Goal: Use online tool/utility: Use online tool/utility

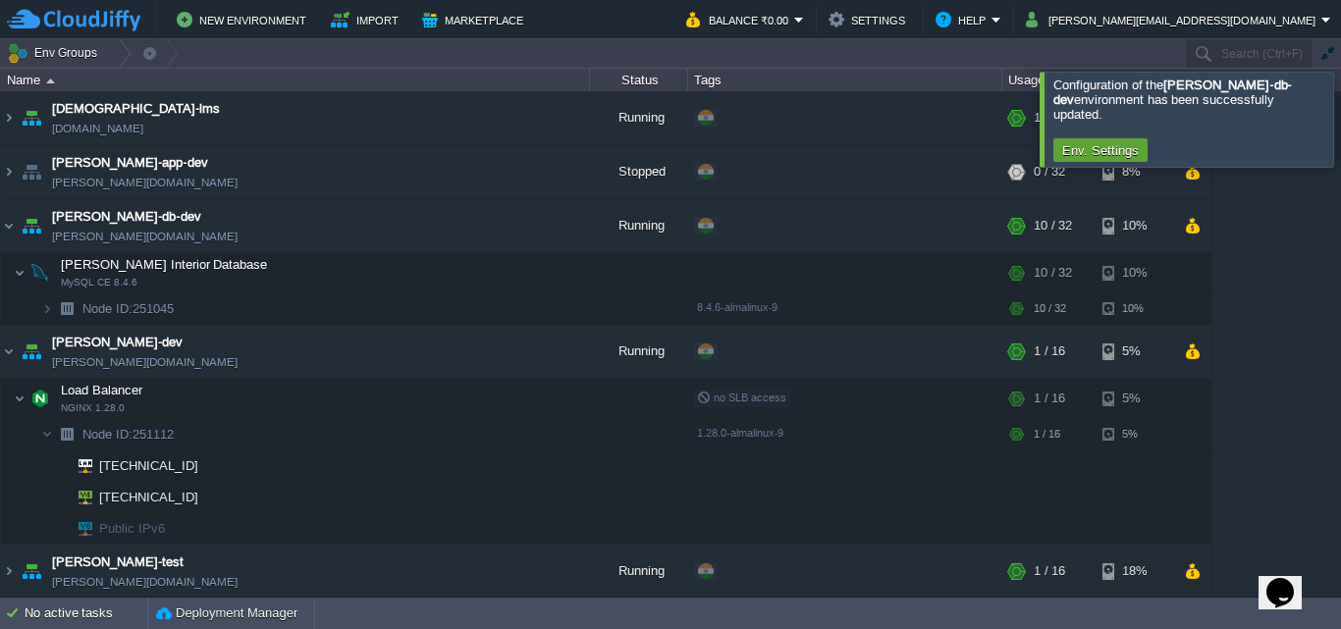
click at [1340, 121] on div at bounding box center [1365, 119] width 0 height 94
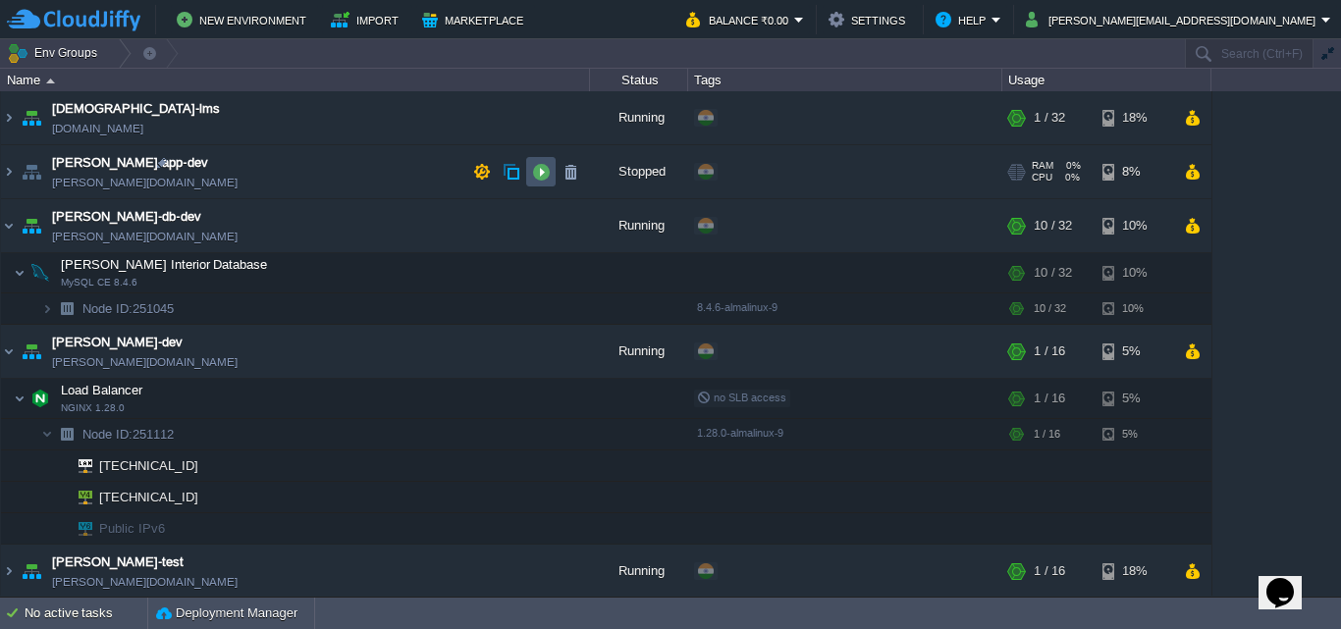
click at [533, 171] on button "button" at bounding box center [541, 172] width 18 height 18
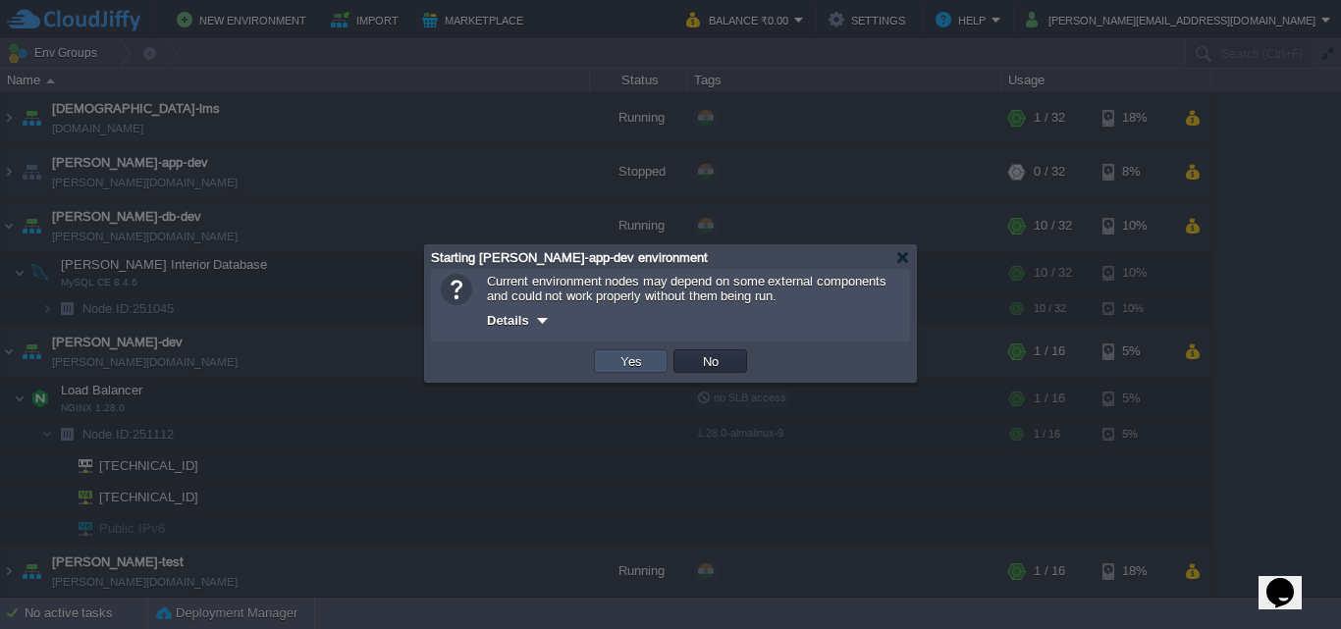
click at [619, 367] on button "Yes" at bounding box center [631, 361] width 33 height 18
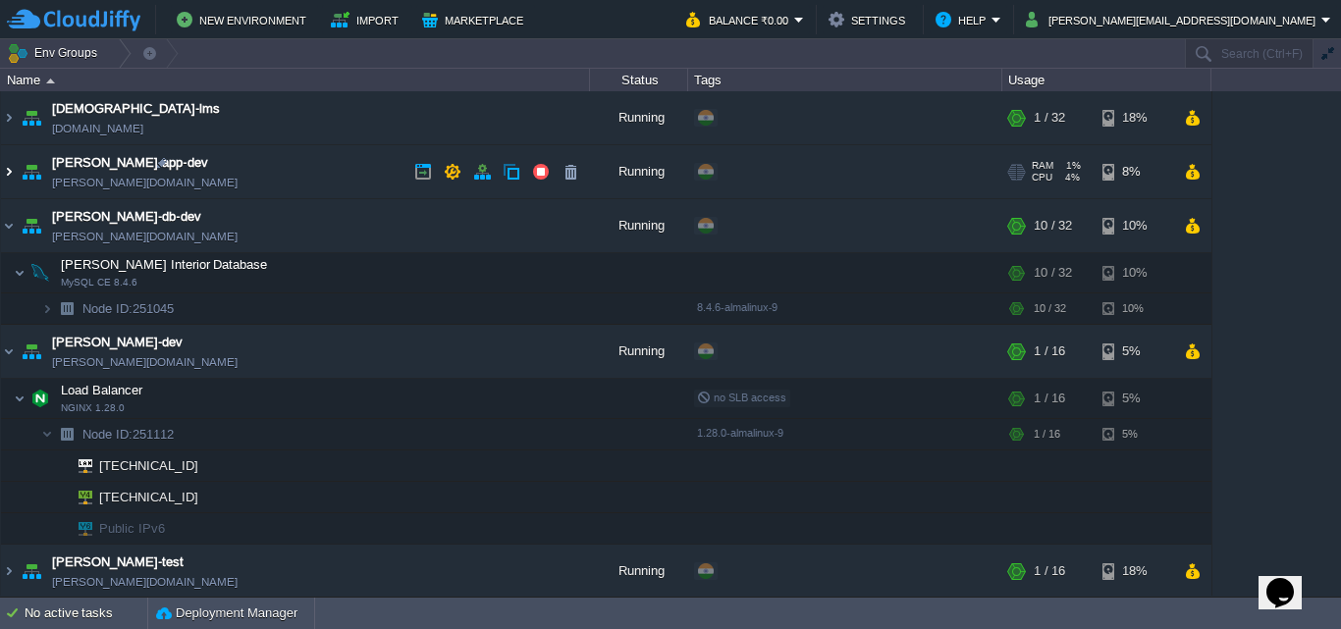
click at [7, 167] on img at bounding box center [9, 171] width 16 height 53
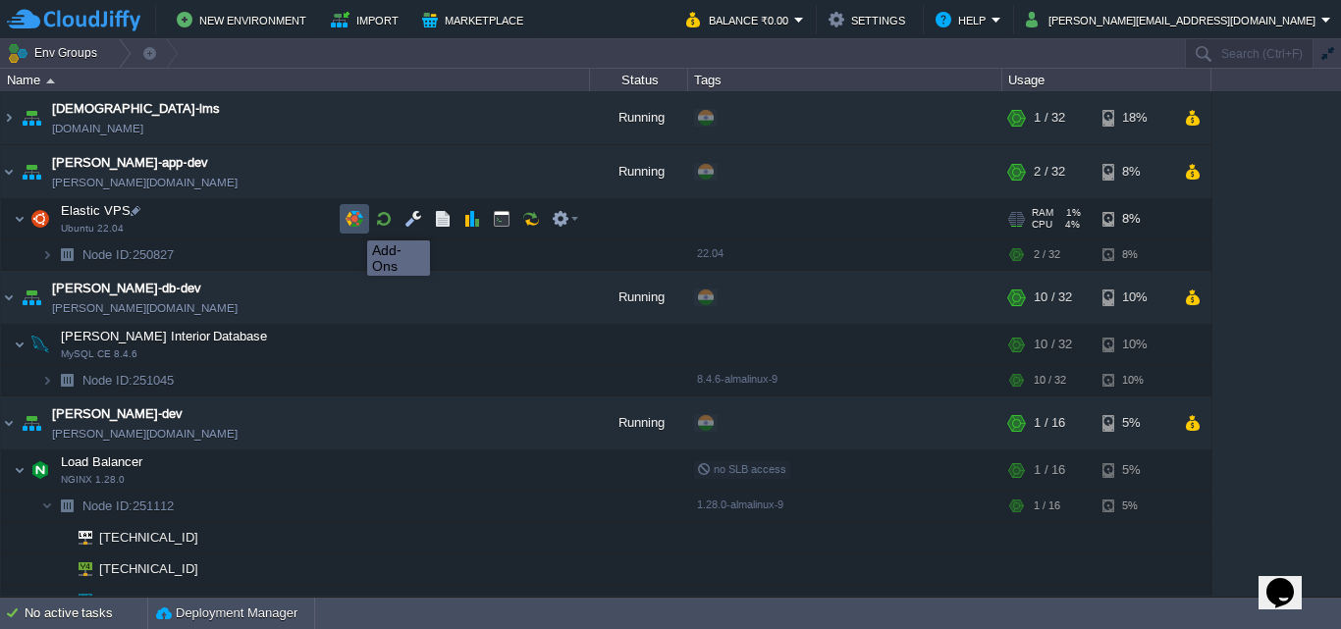
click at [352, 223] on button "button" at bounding box center [355, 219] width 18 height 18
click at [499, 224] on button "button" at bounding box center [502, 219] width 18 height 18
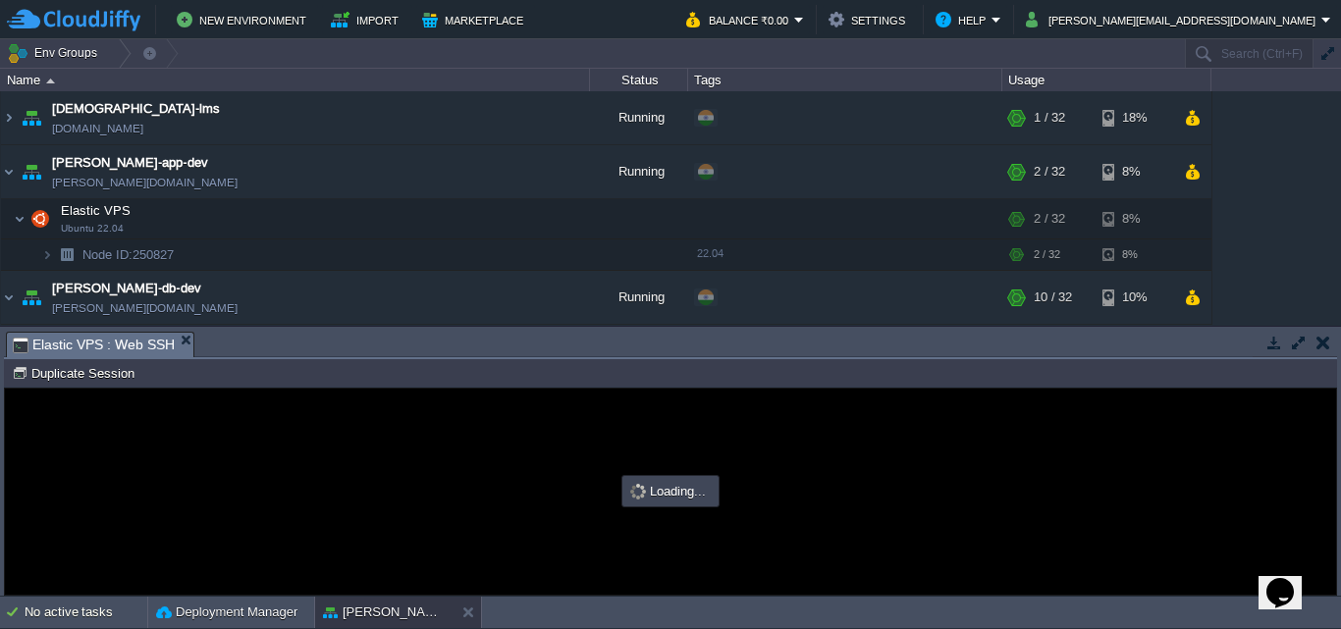
type input "#000000"
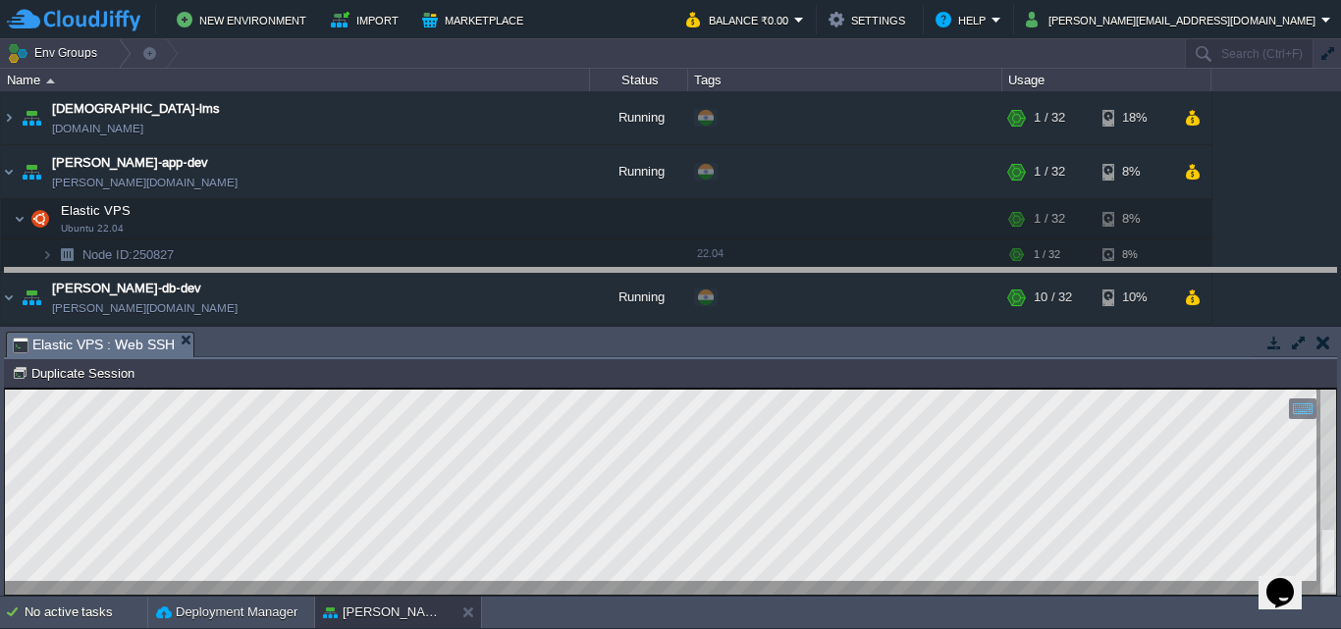
drag, startPoint x: 623, startPoint y: 350, endPoint x: 643, endPoint y: 285, distance: 68.6
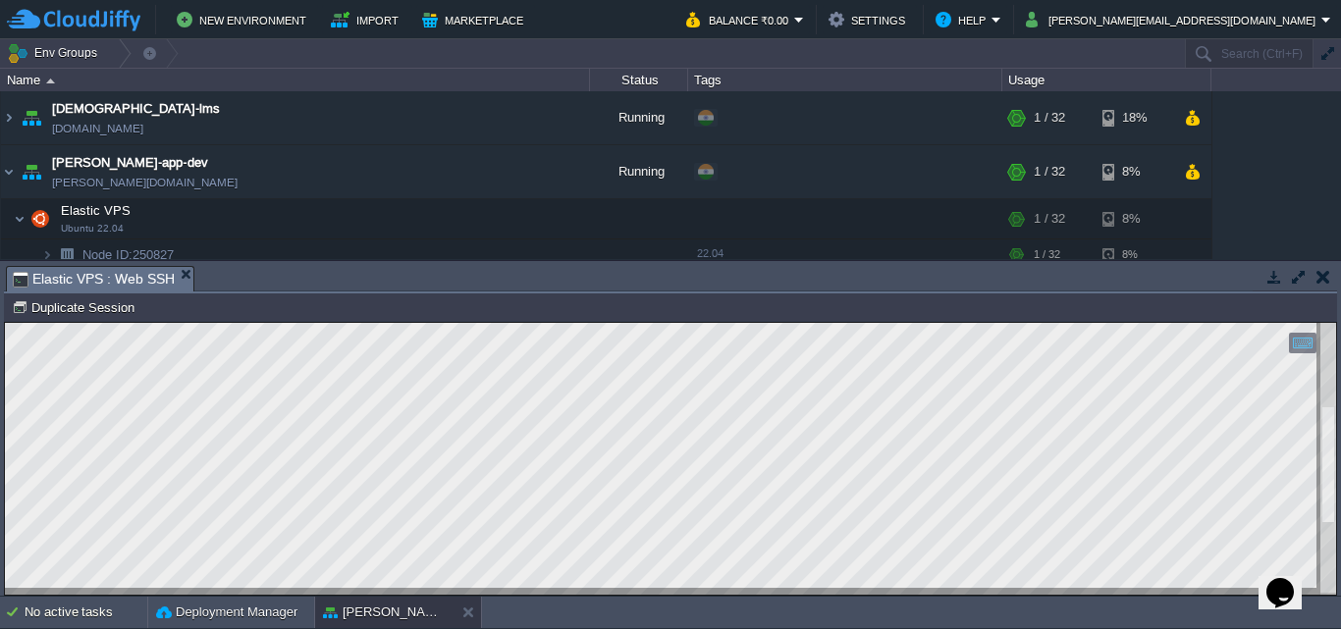
click at [1324, 323] on html "Copy: Ctrl + Shift + C Paste: Ctrl + V Settings: Ctrl + Shift + Alt 0" at bounding box center [670, 323] width 1331 height 0
click at [1332, 323] on html "Copy: Ctrl + Shift + C Paste: Ctrl + V Settings: Ctrl + Shift + Alt 0" at bounding box center [670, 323] width 1331 height 0
click at [1329, 323] on html "Copy: Ctrl + Shift + C Paste: Ctrl + V Settings: Ctrl + Shift + Alt 0" at bounding box center [670, 323] width 1331 height 0
click at [1312, 323] on html "Copy: Ctrl + Shift + C Paste: Ctrl + V Settings: Ctrl + Shift + Alt 0" at bounding box center [670, 323] width 1331 height 0
drag, startPoint x: 1340, startPoint y: 589, endPoint x: 1340, endPoint y: 570, distance: 18.7
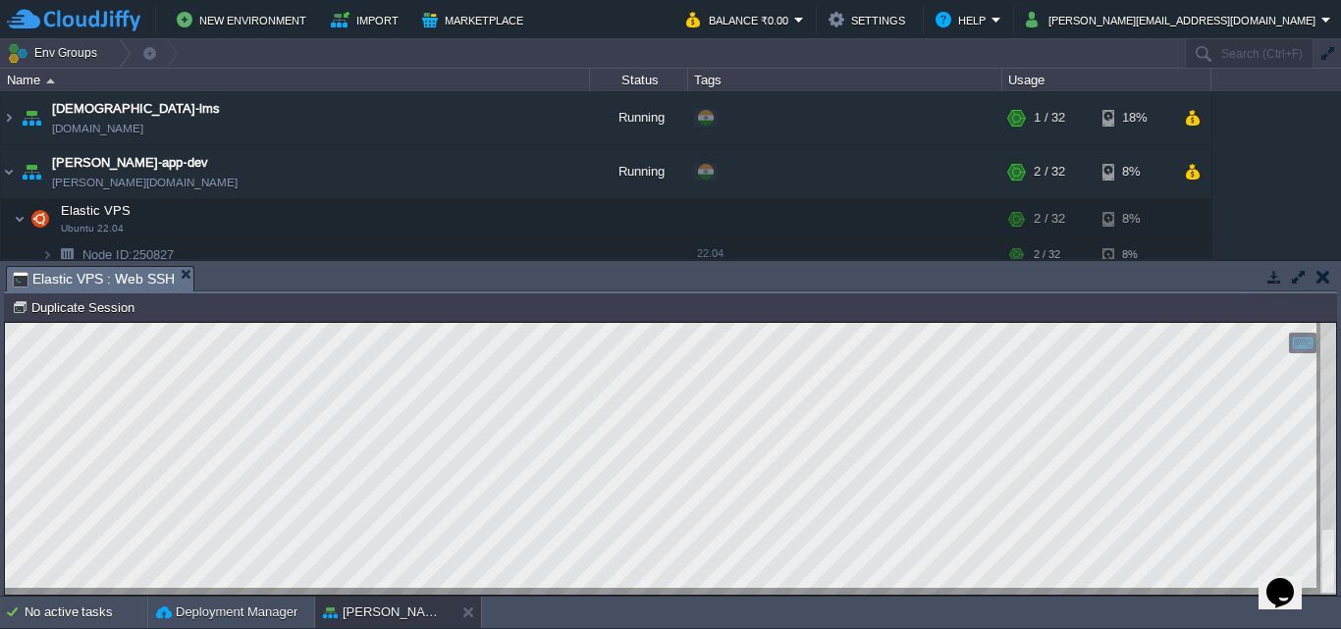
click at [1340, 570] on div "Tasks Activity Log Archive Git / SVN Elastic VPS : Web SSH No items to display …" at bounding box center [670, 428] width 1341 height 335
click at [1321, 559] on div at bounding box center [1328, 459] width 16 height 272
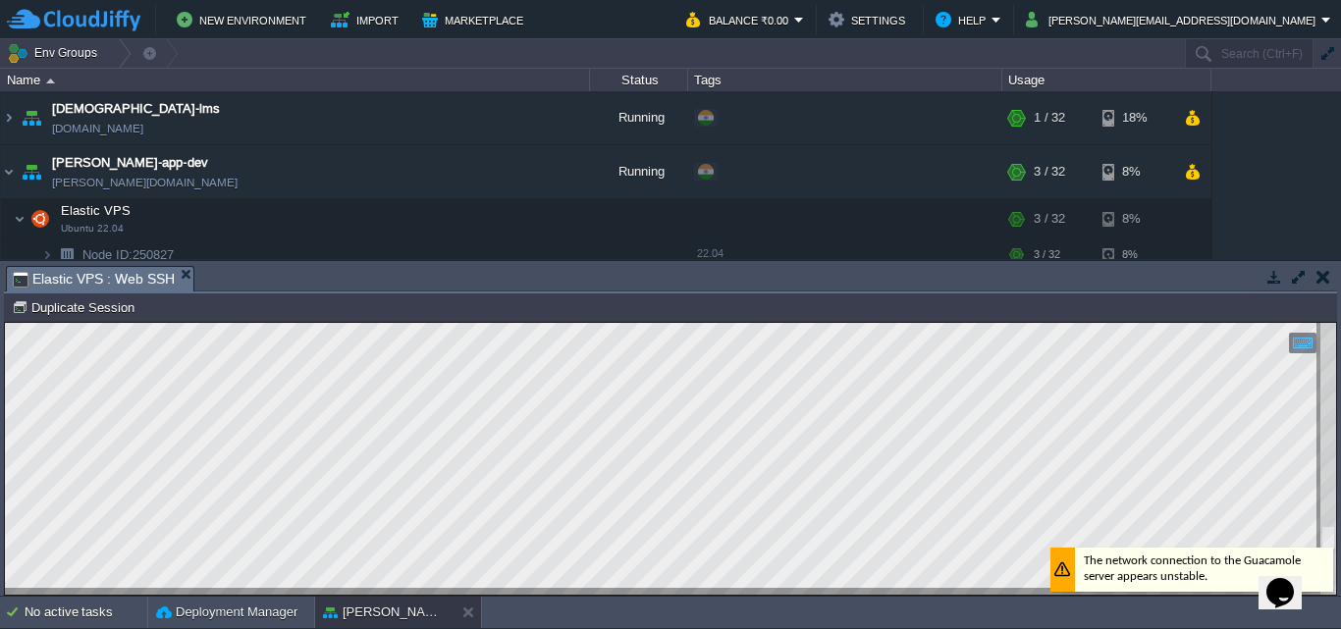
click at [1321, 559] on div "The network connection to the Guacamole server appears unstable." at bounding box center [1191, 570] width 283 height 44
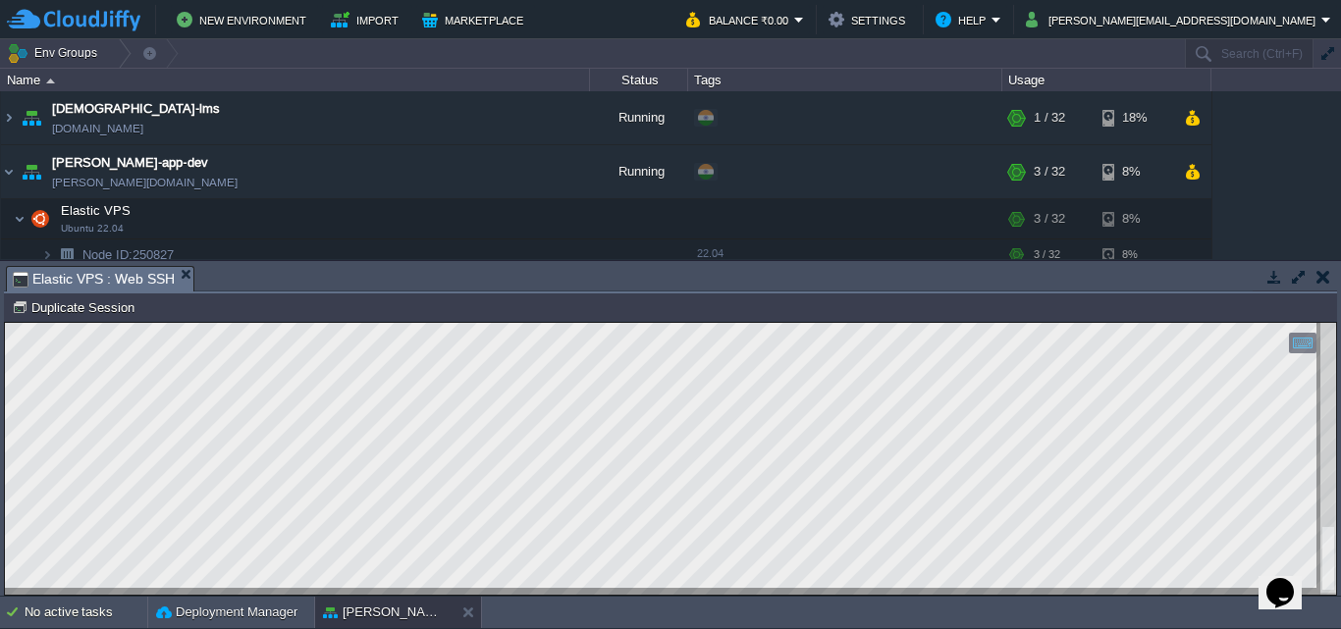
click at [1326, 587] on div at bounding box center [1328, 459] width 16 height 272
